Goal: Navigation & Orientation: Find specific page/section

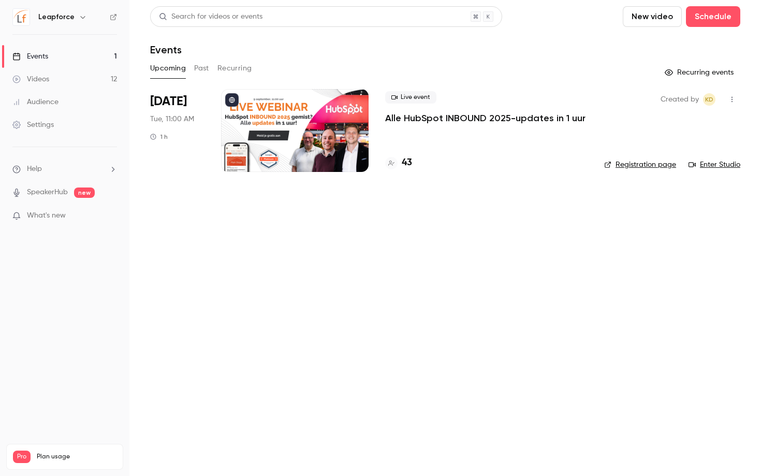
click at [347, 150] on div at bounding box center [295, 130] width 148 height 83
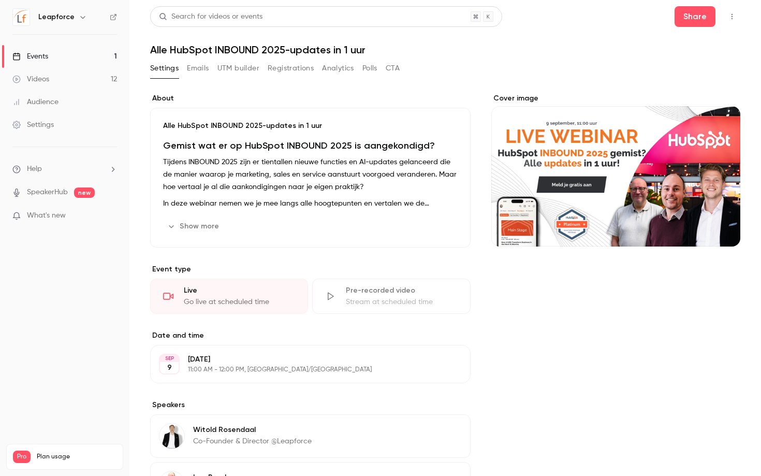
click at [735, 16] on icon "button" at bounding box center [732, 16] width 8 height 7
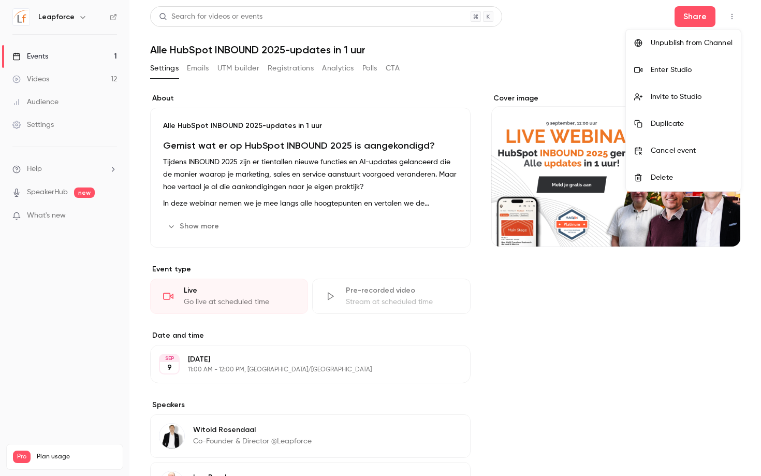
click at [694, 74] on div "Enter Studio" at bounding box center [692, 70] width 82 height 10
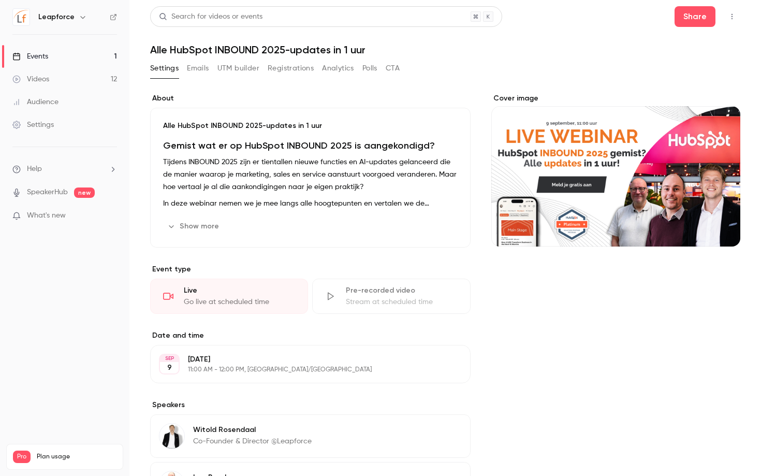
click at [64, 81] on link "Videos 12" at bounding box center [64, 79] width 129 height 23
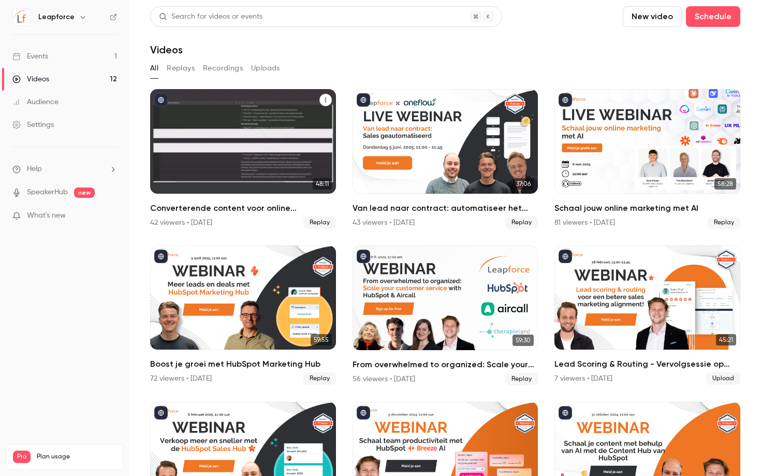
click at [325, 103] on button "Converterende content voor online advertising met AI" at bounding box center [326, 100] width 12 height 12
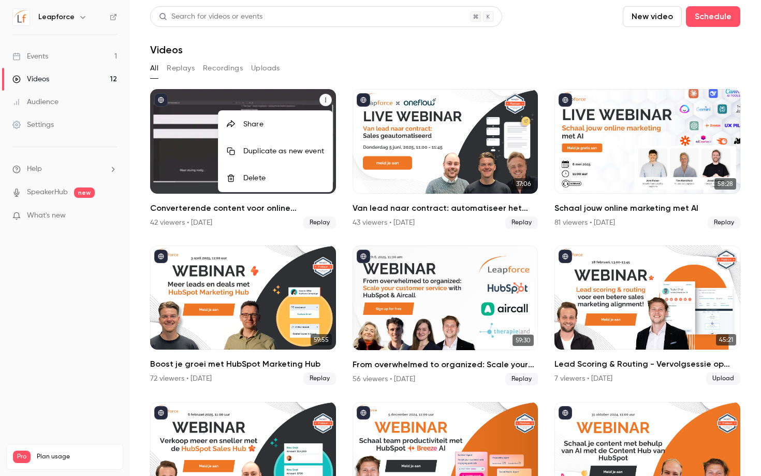
click at [315, 70] on div at bounding box center [380, 238] width 761 height 476
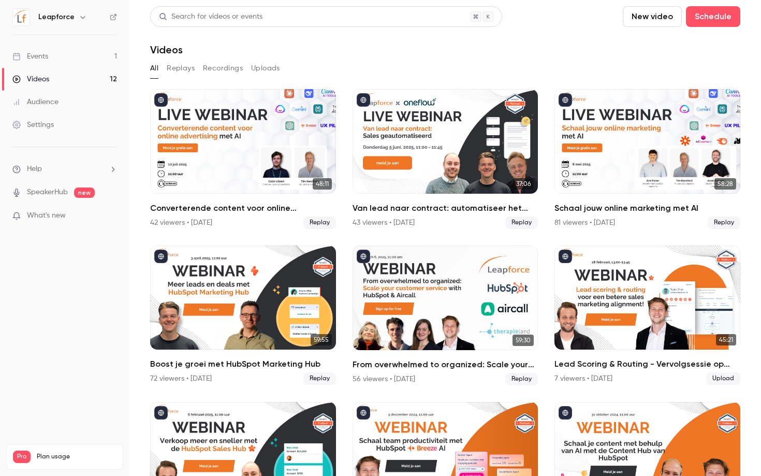
click at [79, 60] on link "Events 1" at bounding box center [64, 56] width 129 height 23
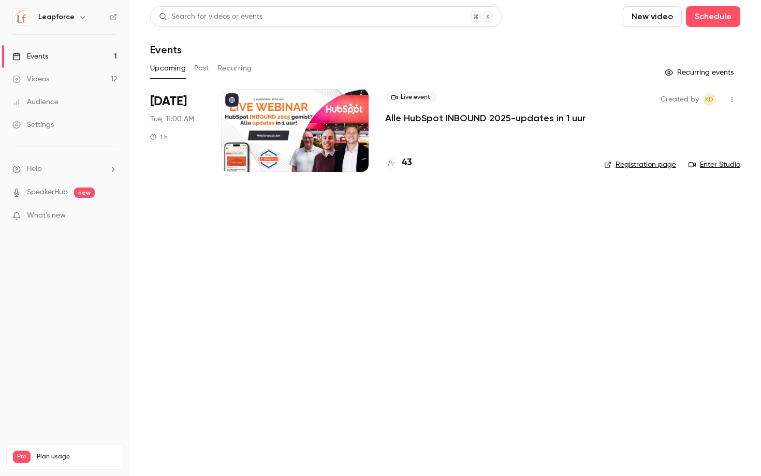
click at [726, 163] on link "Enter Studio" at bounding box center [715, 165] width 52 height 10
